Goal: Transaction & Acquisition: Purchase product/service

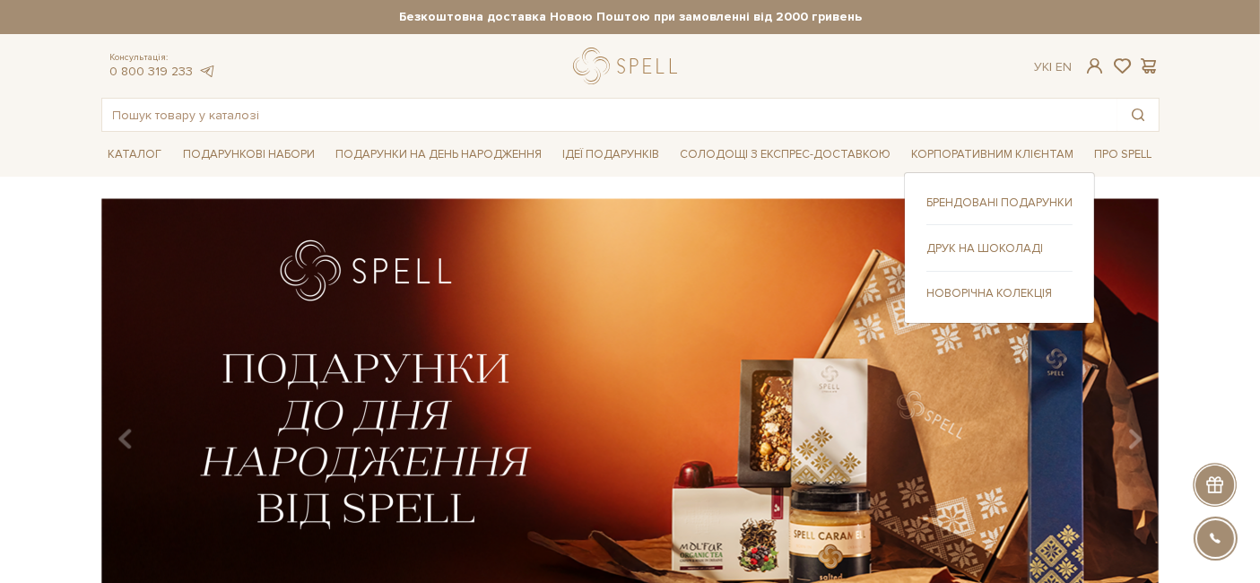
click at [950, 286] on link "Новорічна колекція" at bounding box center [999, 293] width 146 height 16
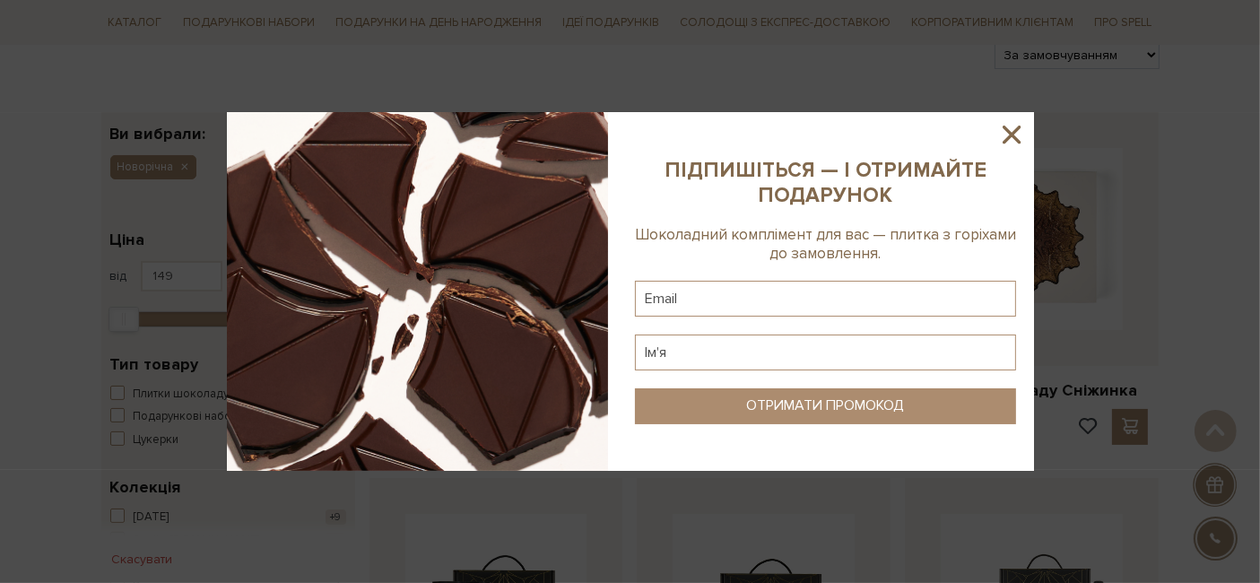
scroll to position [250, 0]
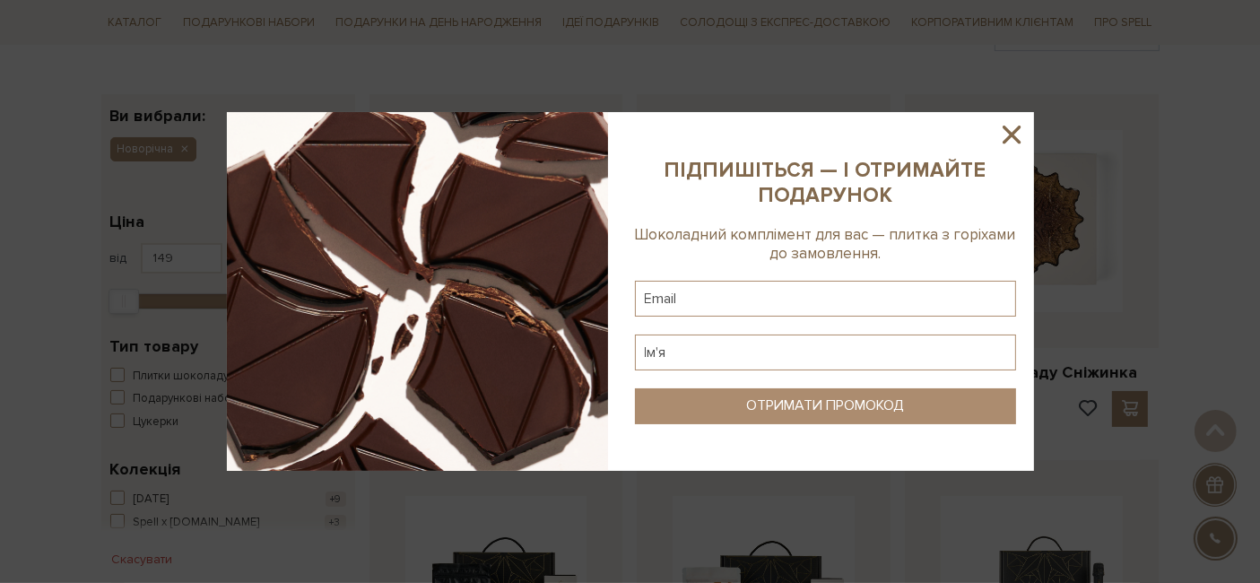
click at [1011, 131] on icon at bounding box center [1011, 134] width 30 height 30
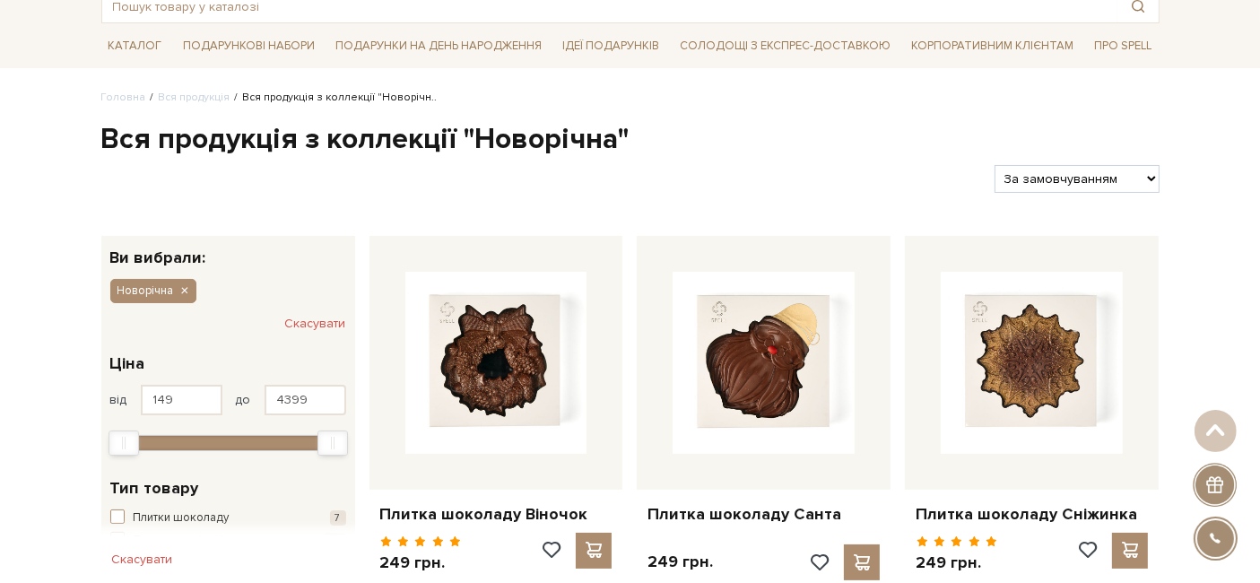
scroll to position [0, 0]
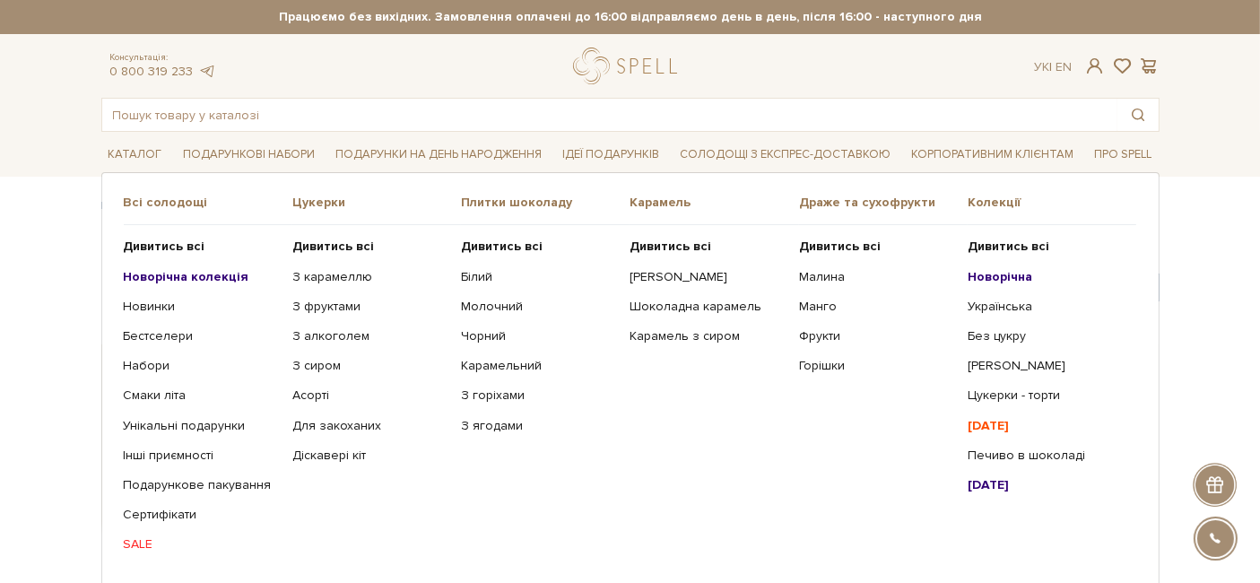
click at [138, 536] on link "SALE" at bounding box center [201, 544] width 155 height 16
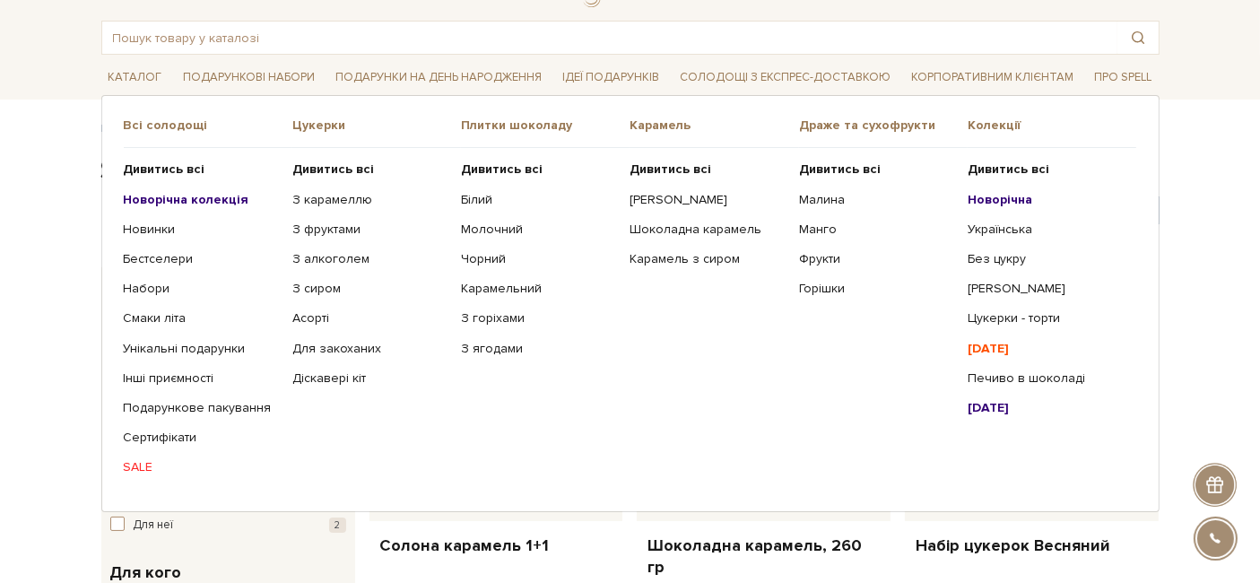
scroll to position [79, 0]
click at [704, 193] on link "[PERSON_NAME]" at bounding box center [706, 198] width 155 height 16
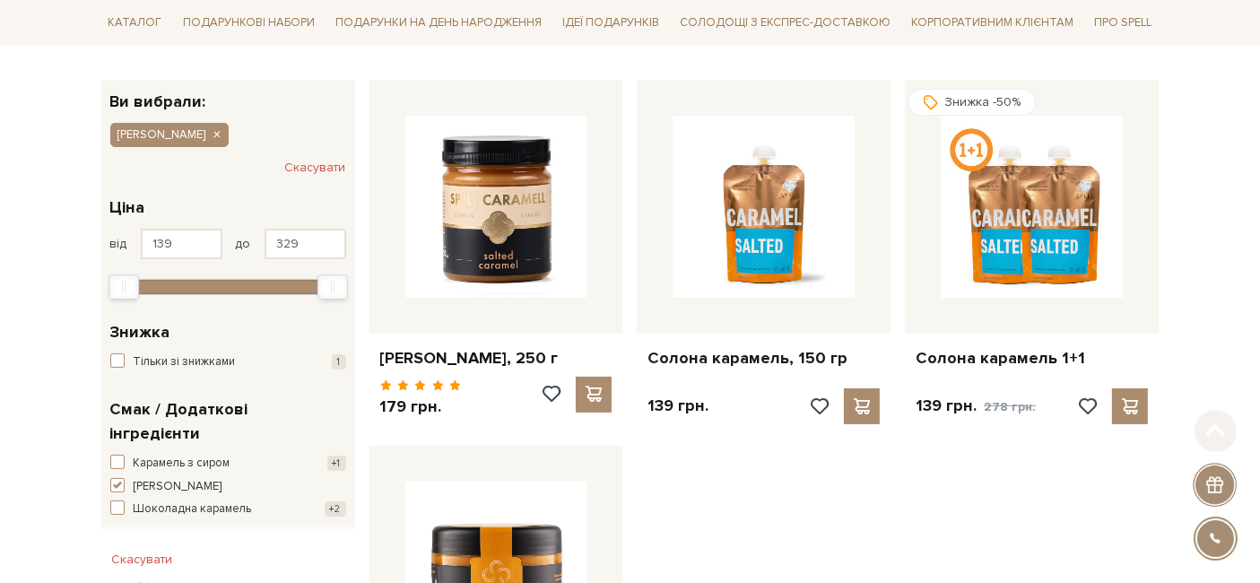
scroll to position [268, 0]
